Goal: Information Seeking & Learning: Learn about a topic

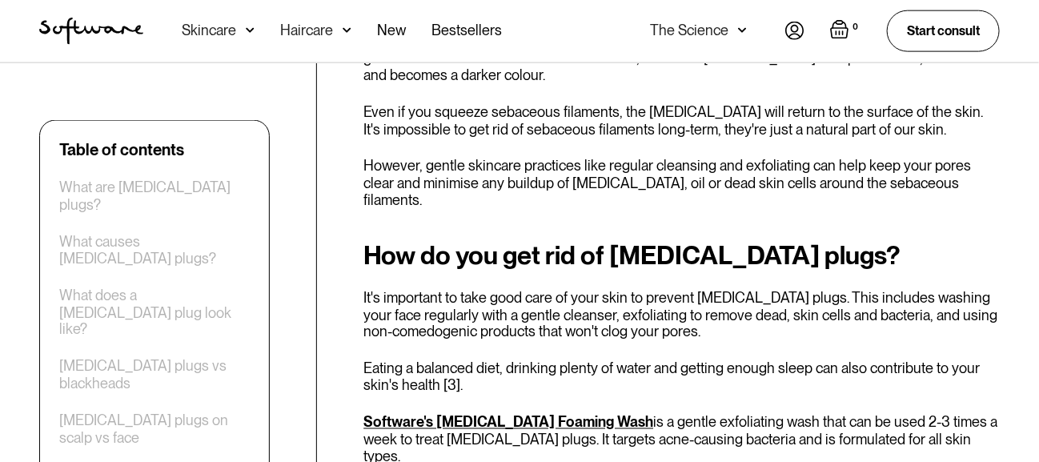
scroll to position [3064, 0]
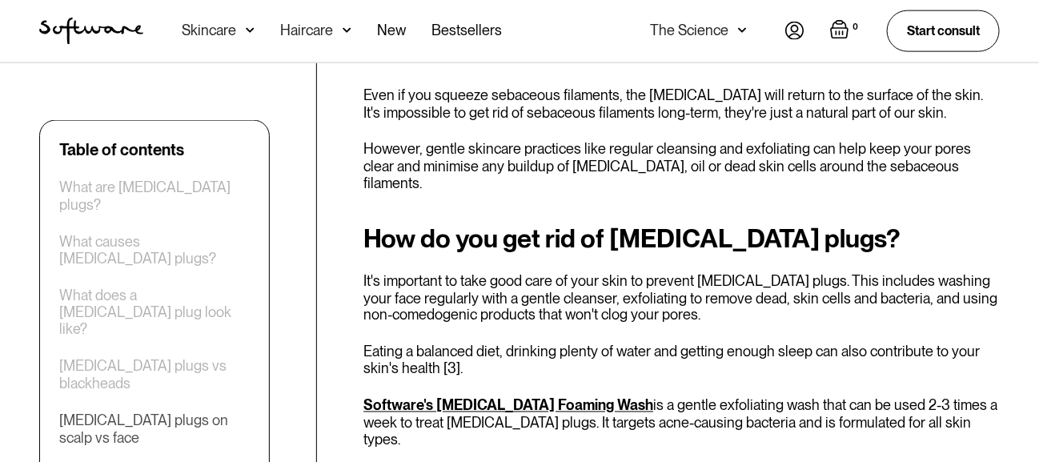
click at [232, 412] on div "[MEDICAL_DATA] plugs on scalp vs face" at bounding box center [154, 429] width 191 height 34
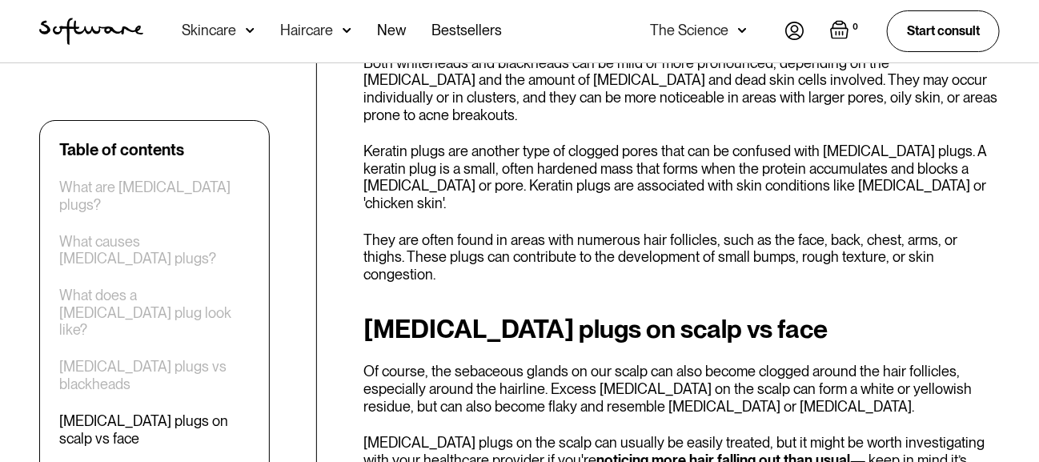
scroll to position [2335, 0]
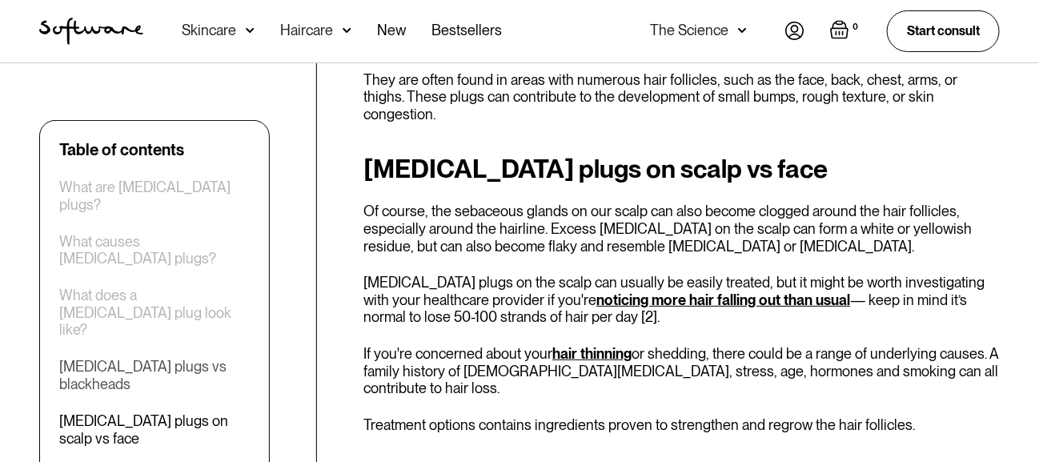
click at [199, 358] on div "[MEDICAL_DATA] plugs vs blackheads" at bounding box center [154, 375] width 191 height 34
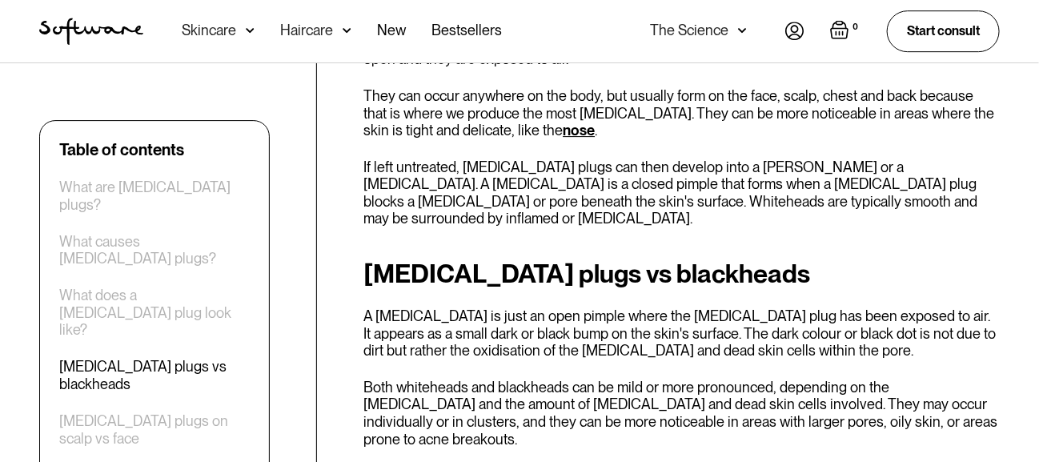
scroll to position [1847, 0]
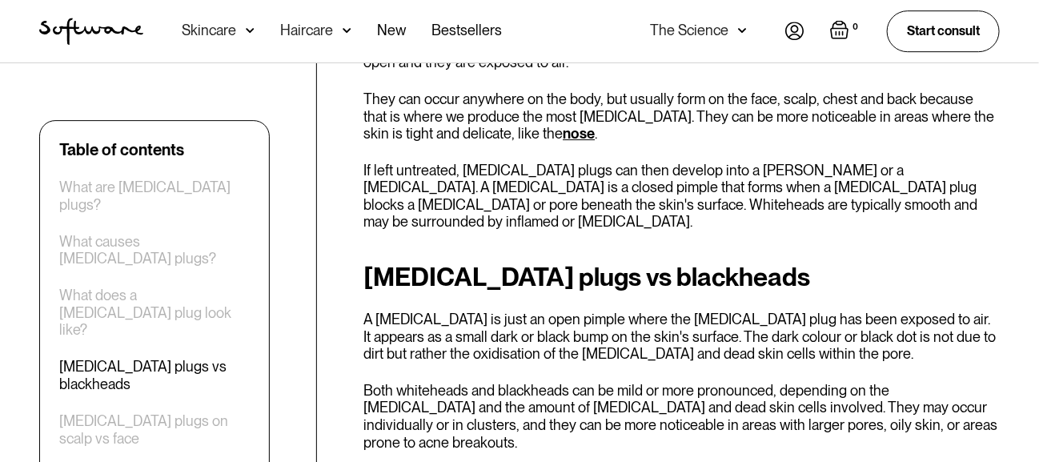
drag, startPoint x: 686, startPoint y: 353, endPoint x: 784, endPoint y: 360, distance: 97.9
click at [175, 287] on div "What does a [MEDICAL_DATA] plug look like?" at bounding box center [154, 313] width 191 height 52
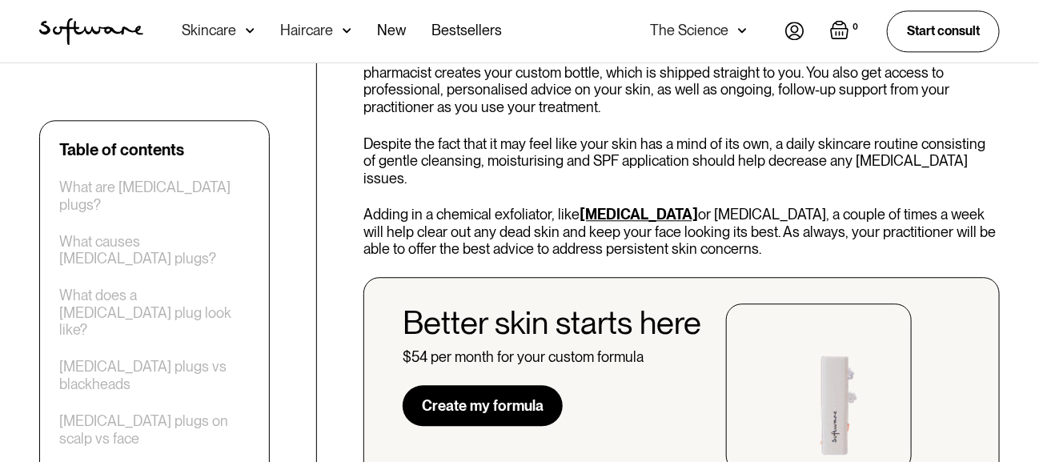
scroll to position [3672, 0]
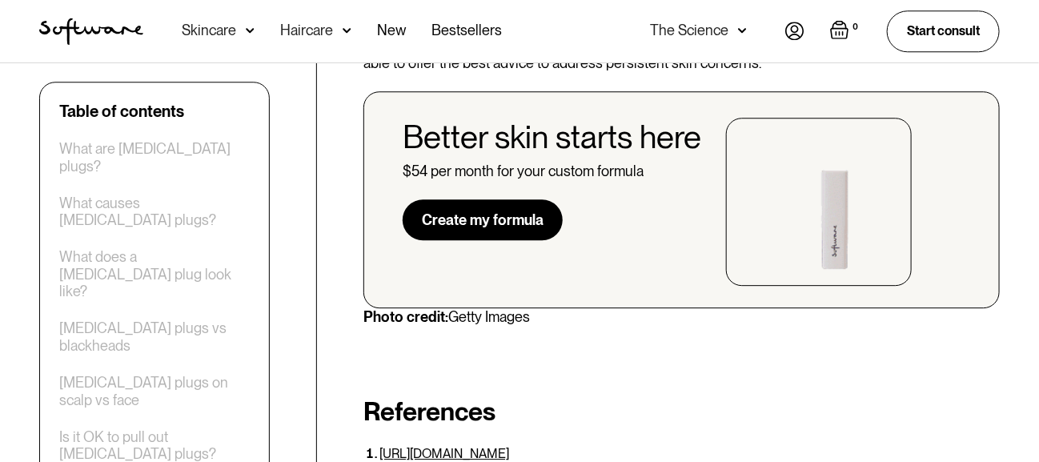
scroll to position [3832, 0]
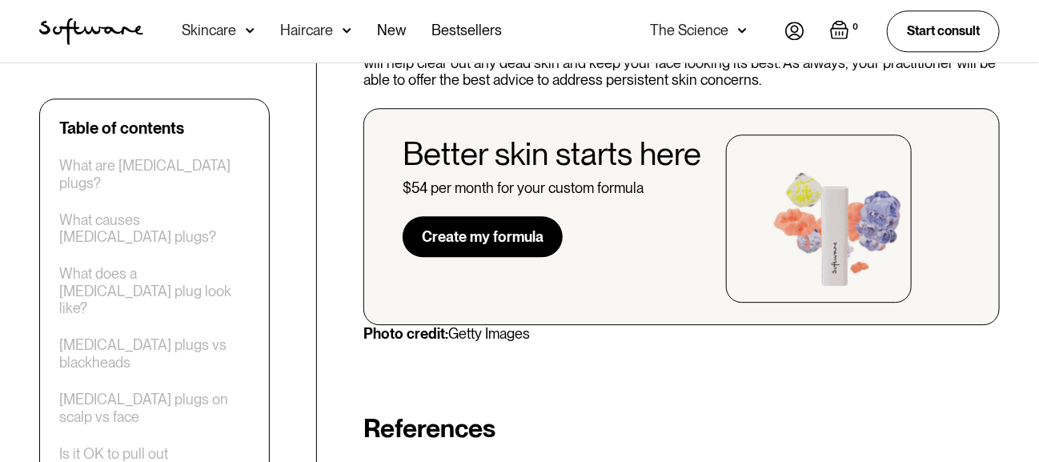
click at [490, 461] on link "[URL][DOMAIN_NAME]" at bounding box center [445, 470] width 130 height 15
